Goal: Task Accomplishment & Management: Manage account settings

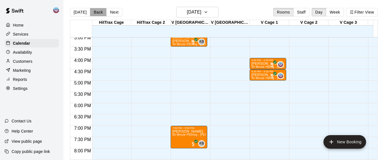
click at [96, 15] on button "Back" at bounding box center [98, 12] width 17 height 8
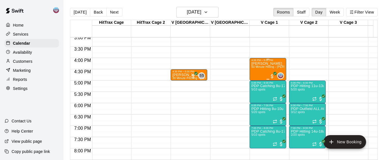
click at [264, 72] on div "[PERSON_NAME] 60 Minute Hitting - [PERSON_NAME]" at bounding box center [268, 142] width 33 height 160
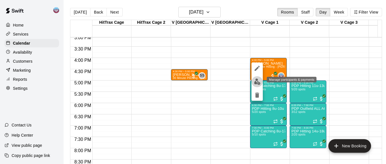
click at [256, 82] on img "edit" at bounding box center [257, 81] width 6 height 6
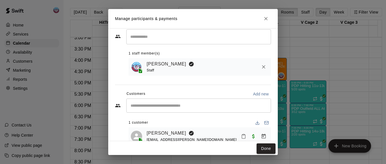
scroll to position [28, 0]
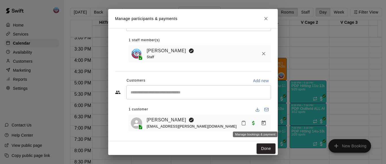
click at [261, 124] on icon "Manage bookings & payment" at bounding box center [264, 123] width 6 height 6
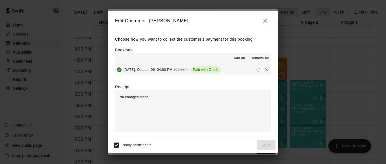
click at [254, 56] on span "Remove all" at bounding box center [259, 59] width 18 height 6
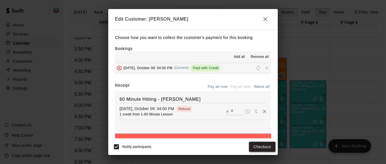
click at [254, 145] on button "Checkout" at bounding box center [262, 147] width 27 height 10
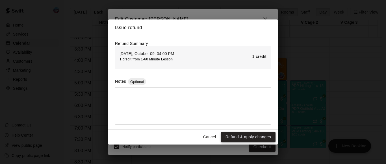
click at [237, 138] on button "Refund & apply changes" at bounding box center [248, 137] width 54 height 10
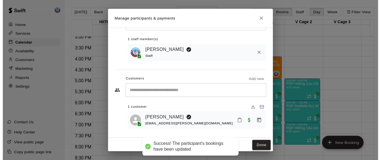
scroll to position [0, 0]
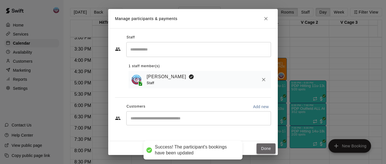
click at [266, 153] on button "Done" at bounding box center [265, 148] width 19 height 10
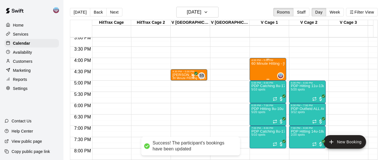
click at [255, 71] on div "60 Minute Hitting - [PERSON_NAME]" at bounding box center [268, 142] width 33 height 160
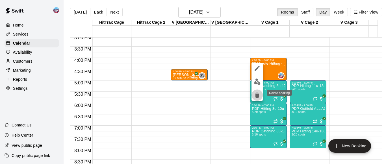
click at [256, 97] on icon "delete" at bounding box center [257, 95] width 4 height 5
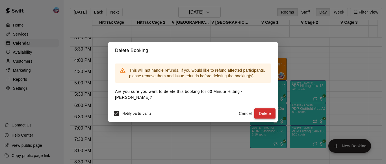
click at [262, 108] on button "Delete" at bounding box center [264, 113] width 21 height 10
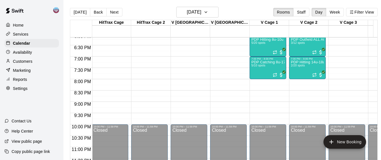
scroll to position [414, 751]
